Goal: Information Seeking & Learning: Learn about a topic

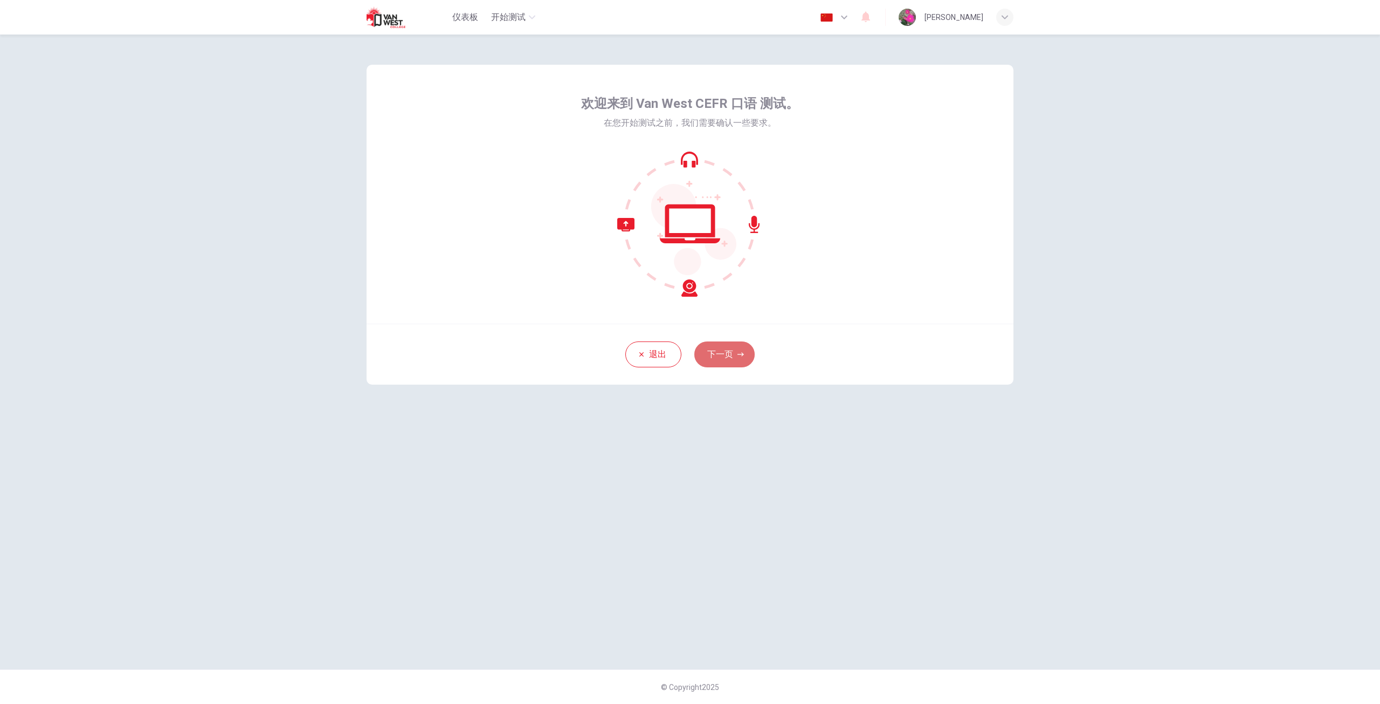
click at [715, 357] on button "下一页" at bounding box center [725, 354] width 60 height 26
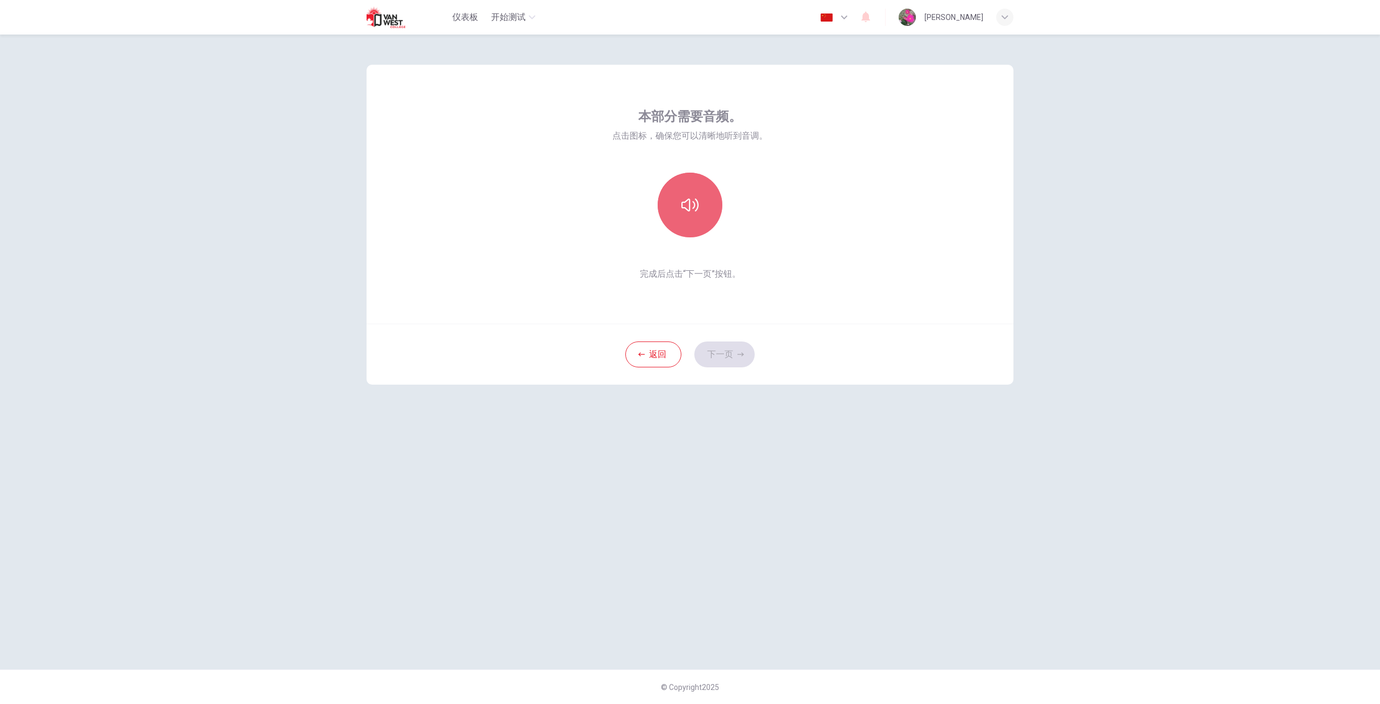
click at [687, 203] on icon "button" at bounding box center [690, 204] width 17 height 17
click at [714, 350] on button "下一页" at bounding box center [725, 354] width 60 height 26
click at [695, 214] on h6 "录音" at bounding box center [690, 214] width 15 height 13
click at [726, 348] on button "下一页" at bounding box center [725, 354] width 60 height 26
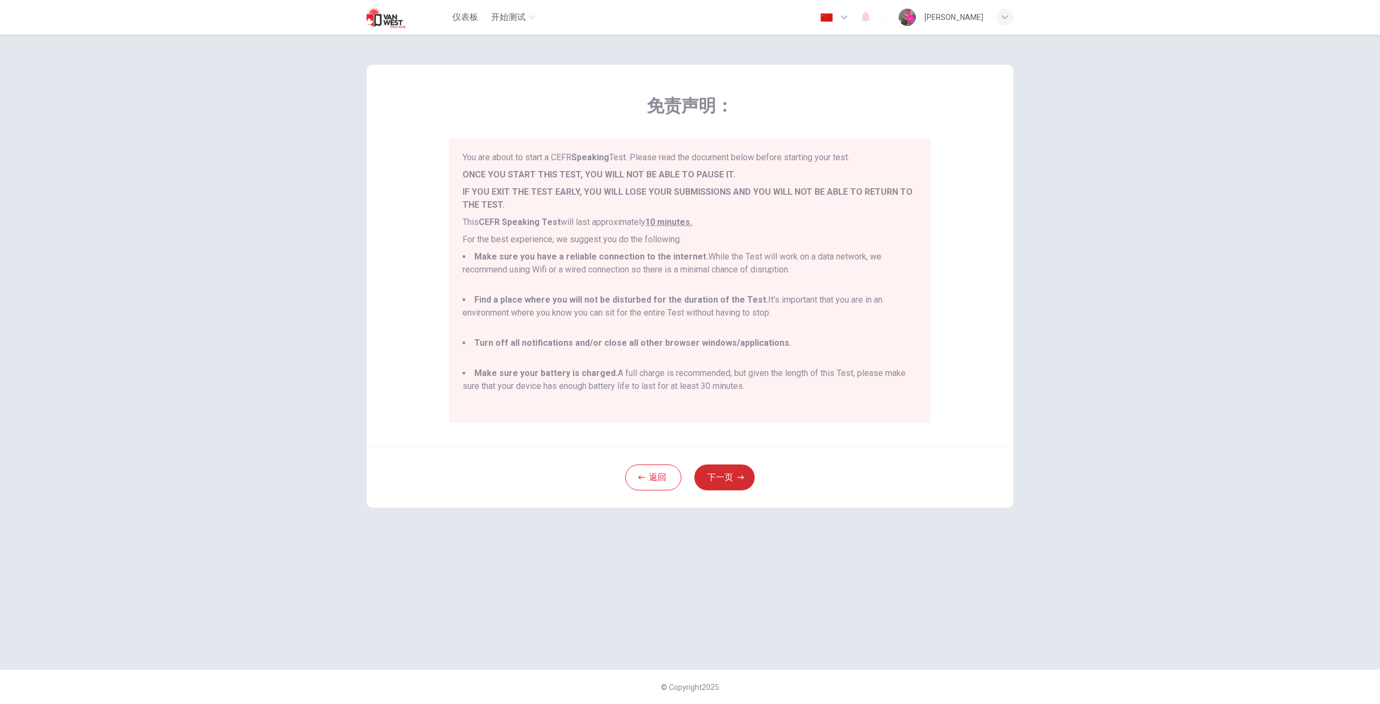
click at [714, 474] on button "下一页" at bounding box center [725, 477] width 60 height 26
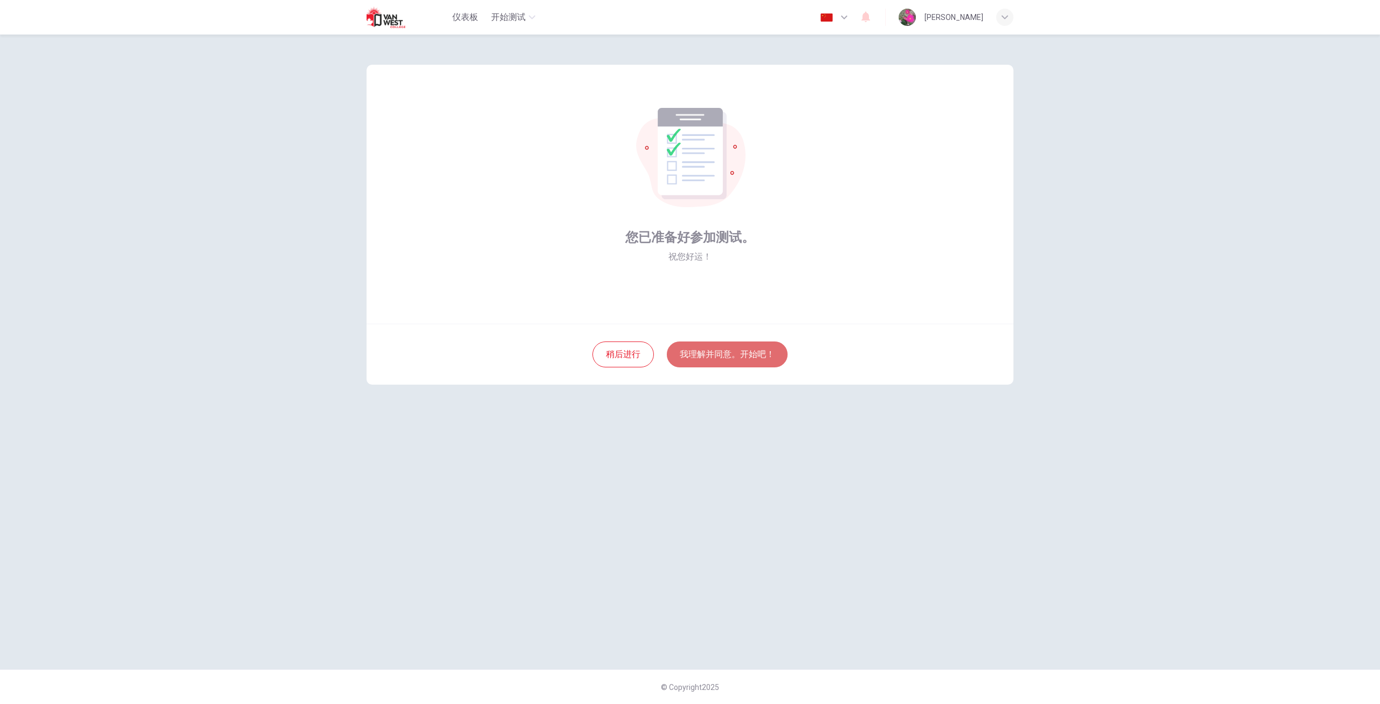
click at [737, 353] on button "我理解并同意。开始吧！" at bounding box center [727, 354] width 121 height 26
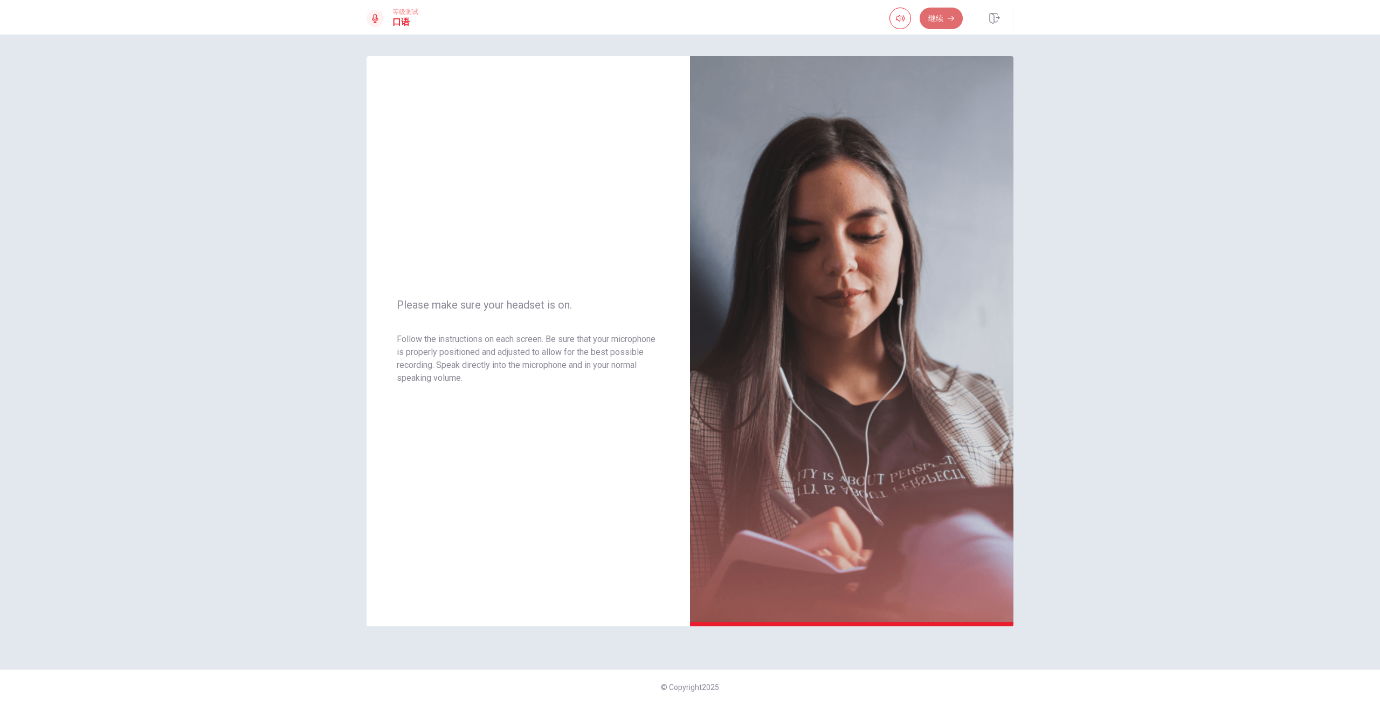
click at [934, 21] on button "继续" at bounding box center [941, 19] width 43 height 22
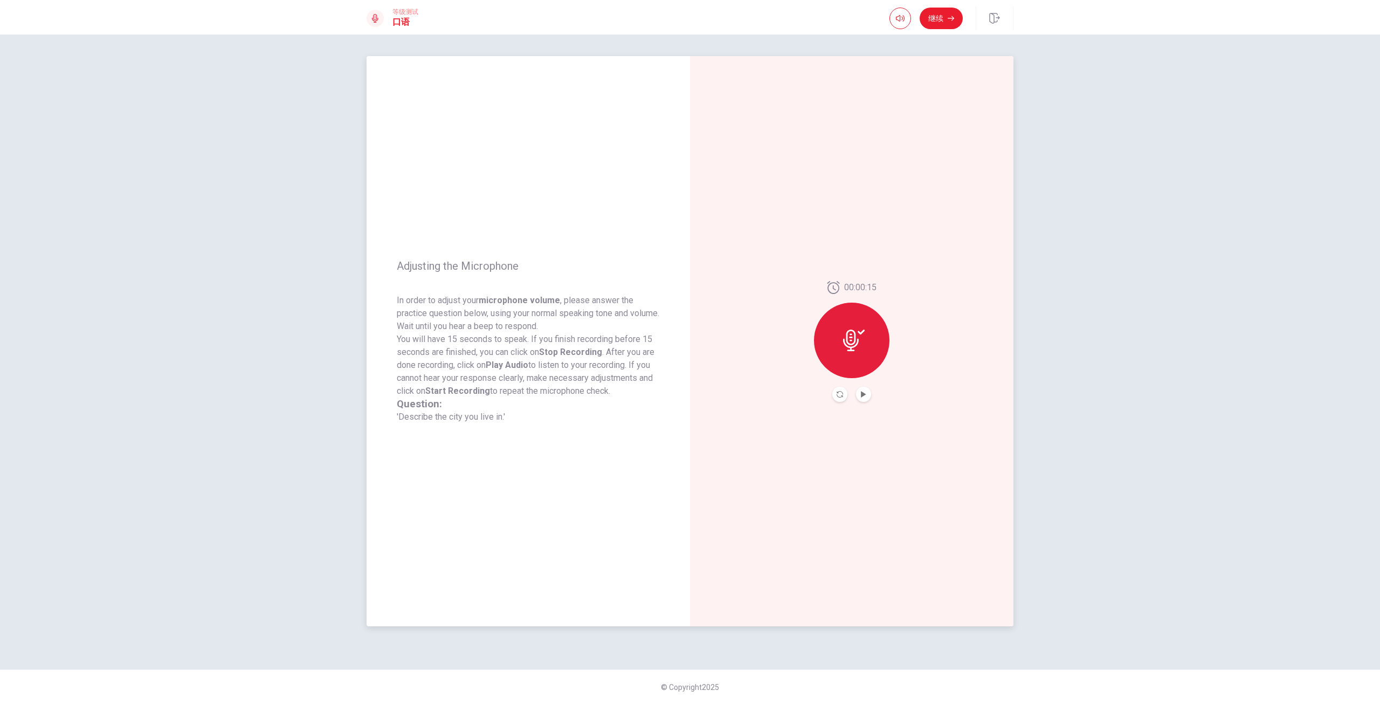
click at [854, 345] on icon at bounding box center [854, 340] width 22 height 22
click at [864, 393] on icon "Play Audio" at bounding box center [863, 394] width 5 height 6
click at [868, 393] on button "Play Audio" at bounding box center [863, 394] width 15 height 15
click at [868, 393] on button "Pause Audio" at bounding box center [863, 394] width 15 height 15
click at [936, 13] on button "继续" at bounding box center [941, 19] width 43 height 22
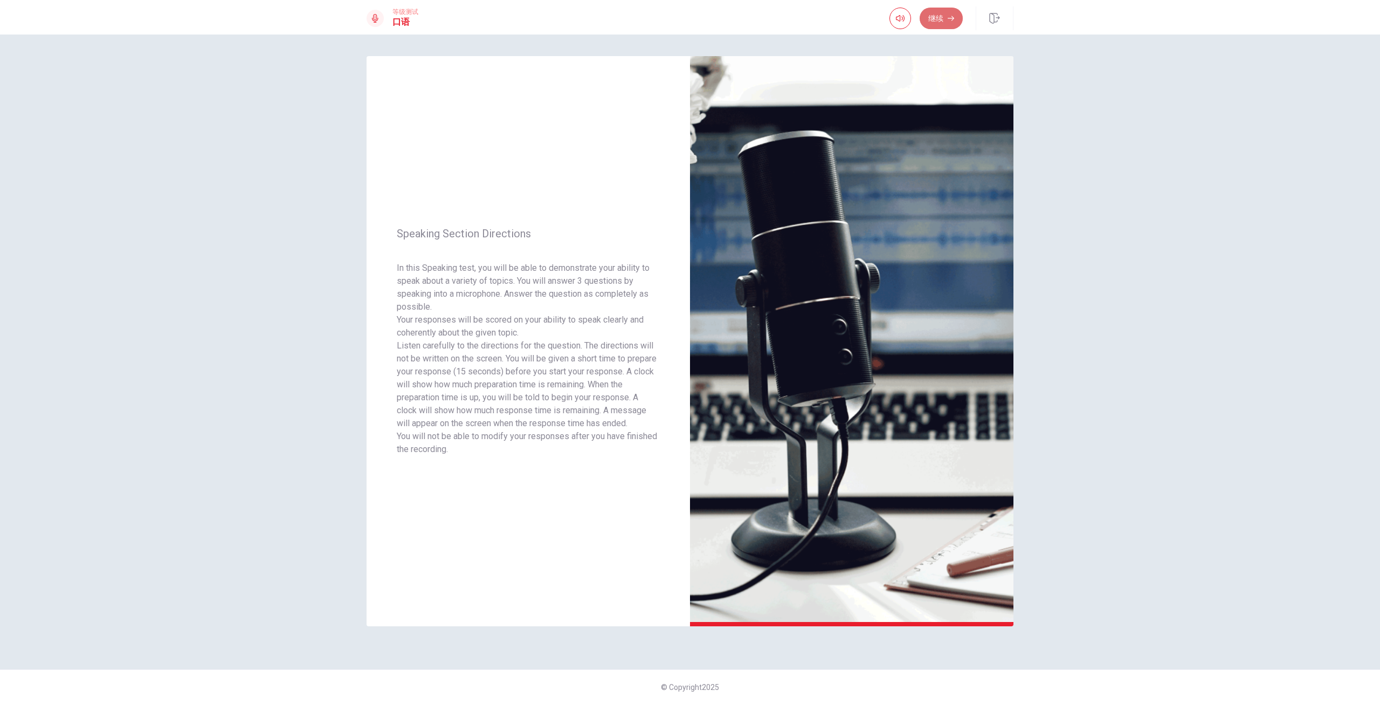
click at [943, 15] on button "继续" at bounding box center [941, 19] width 43 height 22
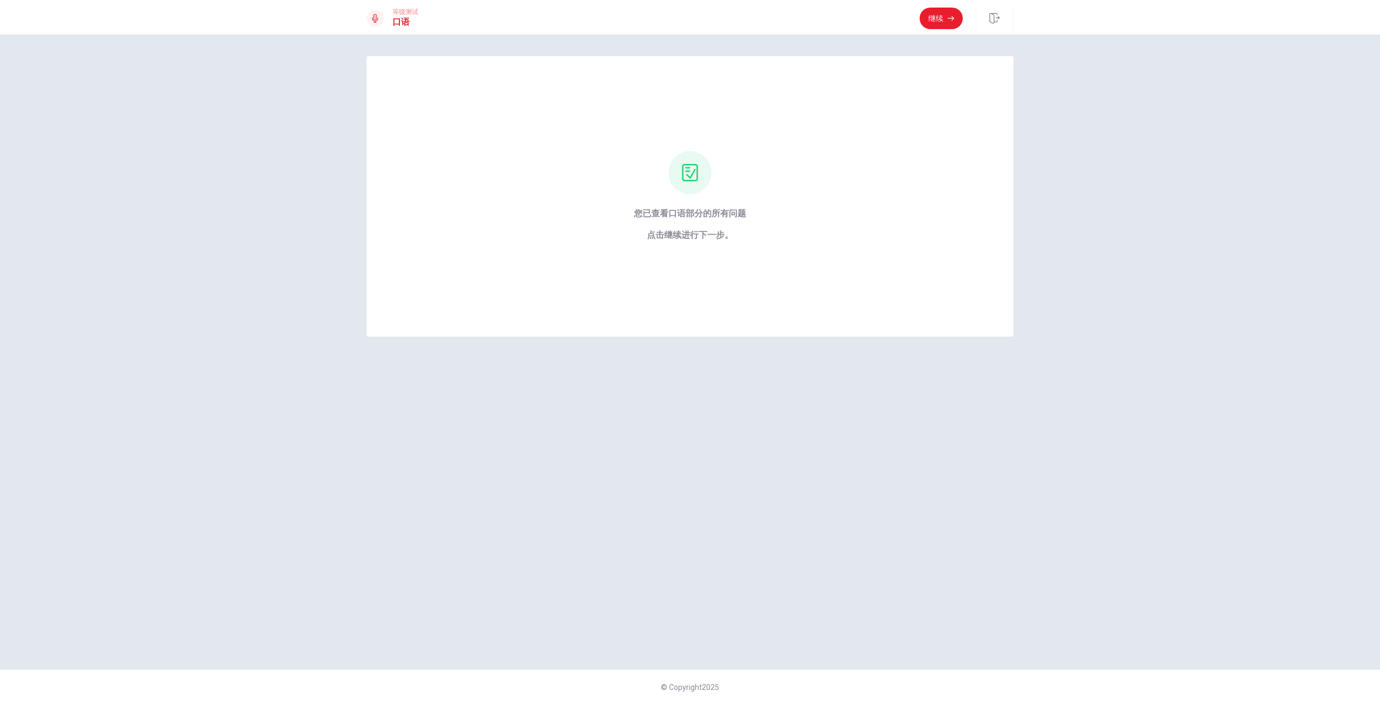
drag, startPoint x: 373, startPoint y: 174, endPoint x: 267, endPoint y: 90, distance: 135.8
click at [356, 165] on div "您已查看口语部分的所有问题 点击继续进行下一步。" at bounding box center [690, 352] width 682 height 592
drag, startPoint x: 240, startPoint y: 62, endPoint x: 0, endPoint y: 59, distance: 240.0
click at [933, 21] on button "继续" at bounding box center [941, 19] width 43 height 22
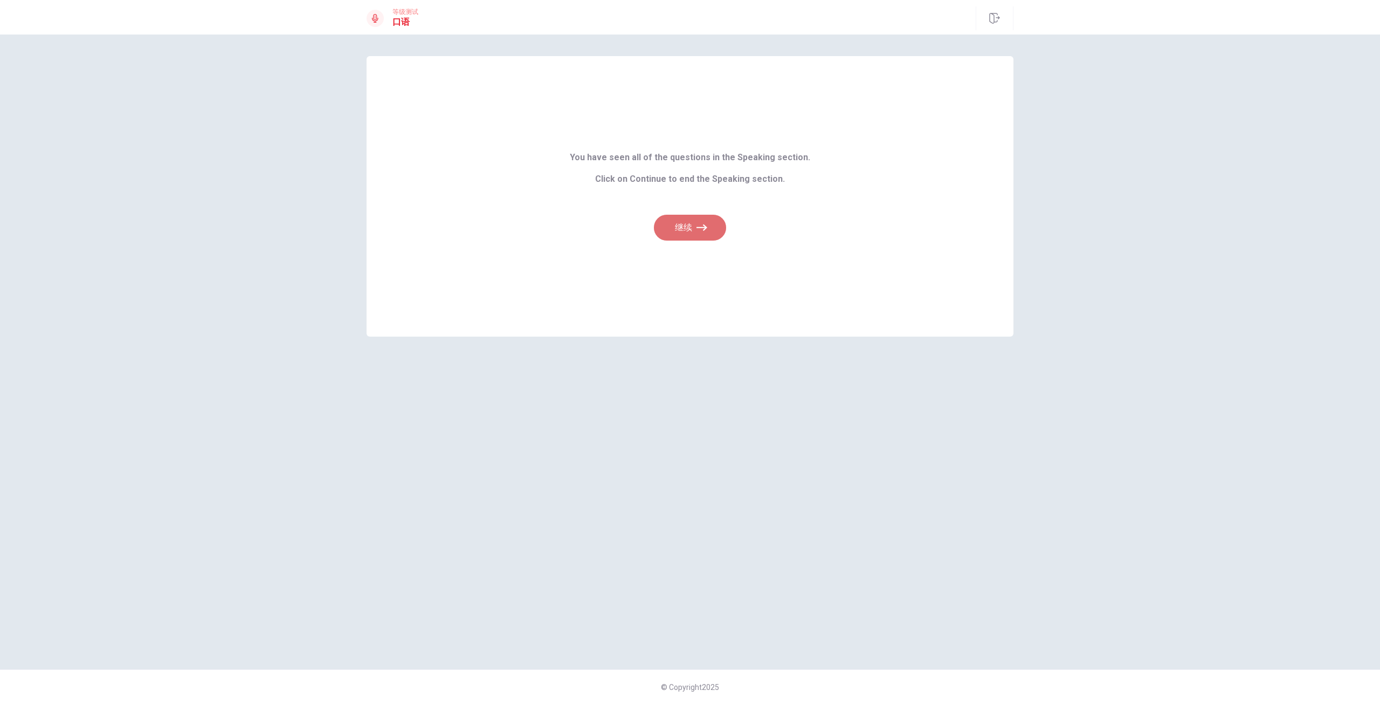
click at [697, 224] on icon "button" at bounding box center [702, 227] width 11 height 11
